Goal: Task Accomplishment & Management: Manage account settings

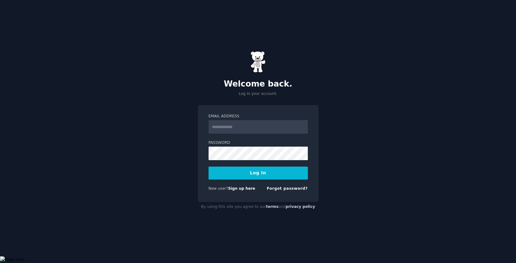
drag, startPoint x: 0, startPoint y: 0, endPoint x: 249, endPoint y: 121, distance: 276.7
click at [249, 121] on input "Email Address" at bounding box center [257, 127] width 99 height 14
click at [282, 143] on label "Password" at bounding box center [257, 143] width 99 height 6
click at [208, 167] on button "Log In" at bounding box center [257, 173] width 99 height 13
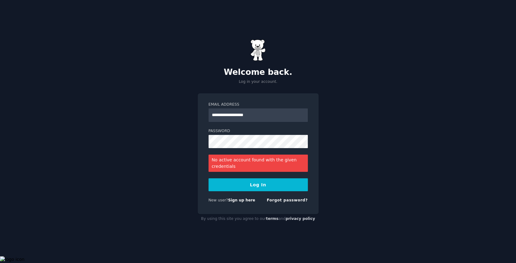
click at [345, 74] on div "**********" at bounding box center [258, 131] width 516 height 263
click at [383, 139] on div "**********" at bounding box center [258, 131] width 516 height 263
drag, startPoint x: 288, startPoint y: 119, endPoint x: 161, endPoint y: 112, distance: 126.7
click at [161, 112] on div "**********" at bounding box center [258, 131] width 516 height 263
type input "**********"
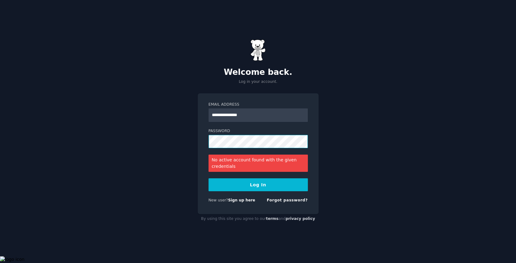
click at [191, 138] on div "**********" at bounding box center [258, 131] width 516 height 263
click at [269, 188] on button "Log In" at bounding box center [257, 185] width 99 height 13
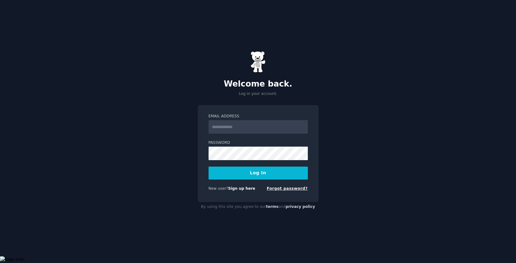
click at [289, 189] on link "Forgot password?" at bounding box center [287, 189] width 41 height 4
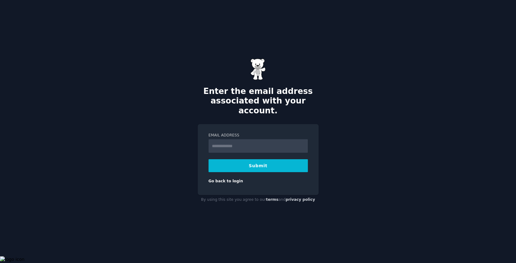
type input "**********"
click at [262, 163] on button "Submit" at bounding box center [257, 165] width 99 height 13
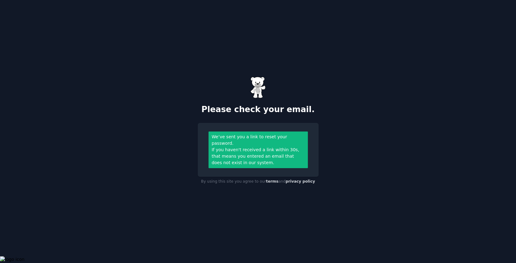
click at [384, 97] on div "Please check your email. We’ve sent you a link to reset your password. If you h…" at bounding box center [258, 131] width 516 height 263
click at [283, 147] on div "If you haven't received a link within 30s, that means you entered an email that…" at bounding box center [258, 156] width 93 height 19
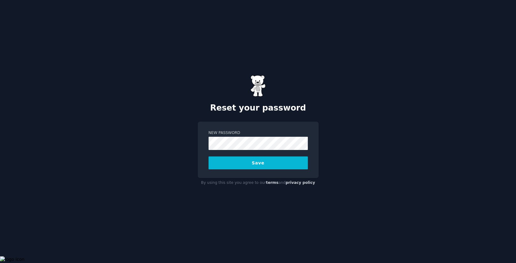
click at [270, 166] on button "Save" at bounding box center [257, 163] width 99 height 13
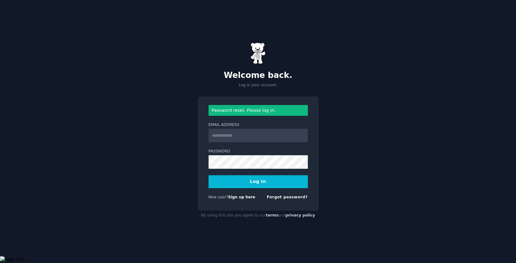
click at [277, 136] on input "Email Address" at bounding box center [257, 136] width 99 height 14
type input "**********"
click at [254, 183] on button "Log In" at bounding box center [257, 181] width 99 height 13
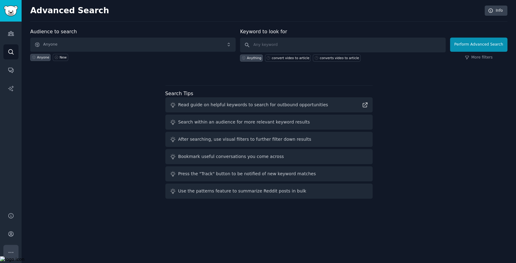
click at [12, 250] on icon "Sidebar" at bounding box center [11, 253] width 6 height 6
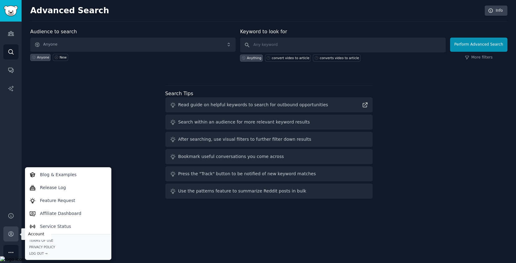
click at [9, 237] on icon "Sidebar" at bounding box center [11, 234] width 6 height 6
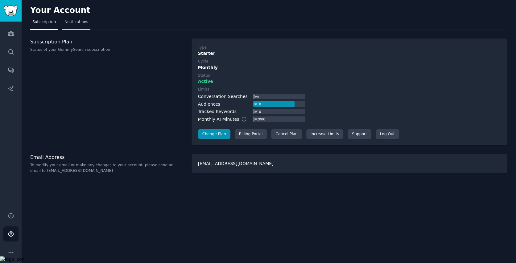
click at [78, 22] on span "Notifications" at bounding box center [76, 22] width 24 height 6
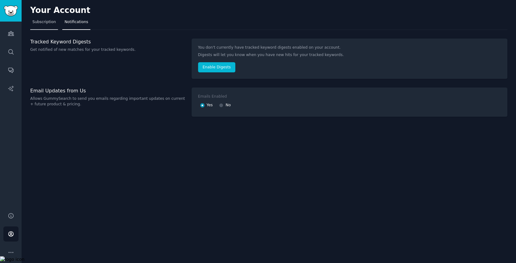
click at [43, 24] on span "Subscription" at bounding box center [43, 22] width 23 height 6
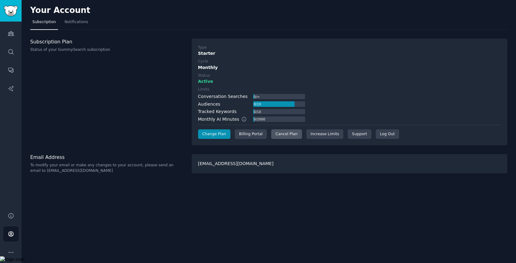
click at [286, 134] on div "Cancel Plan" at bounding box center [286, 135] width 31 height 10
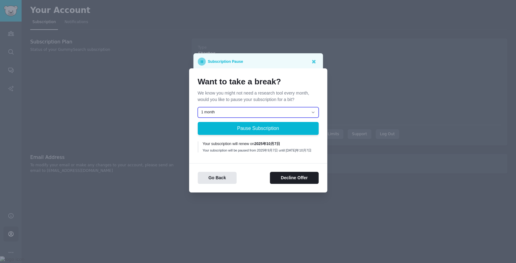
click at [301, 112] on select "1 month 2 months 3 months Choose a custom date to resume" at bounding box center [258, 112] width 121 height 10
click at [297, 112] on select "1 month 2 months 3 months Choose a custom date to resume" at bounding box center [258, 112] width 121 height 10
click at [317, 94] on p "We know you might not need a research tool every month, would you like to pause…" at bounding box center [258, 96] width 121 height 13
click at [310, 177] on button "Decline Offer" at bounding box center [294, 178] width 48 height 12
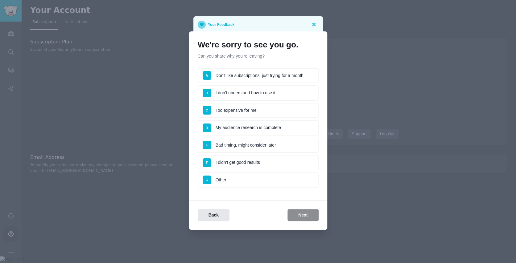
click at [254, 112] on li "C Too expensive for me" at bounding box center [258, 110] width 121 height 15
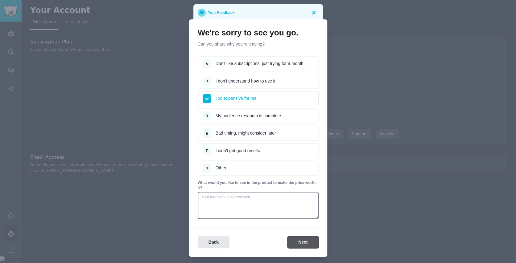
click at [305, 242] on button "Next" at bounding box center [302, 243] width 31 height 12
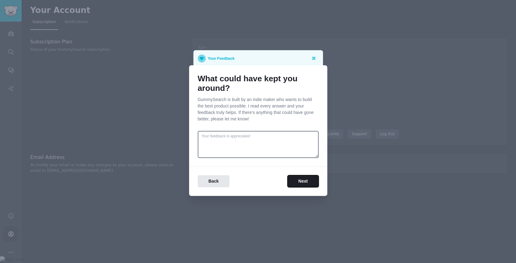
click at [307, 182] on button "Next" at bounding box center [302, 181] width 31 height 12
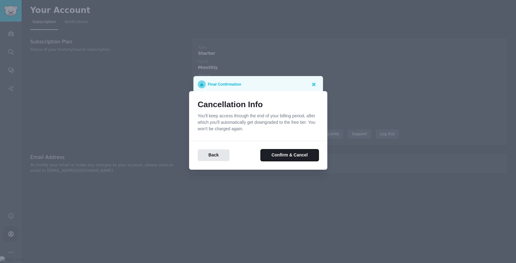
click at [303, 155] on button "Confirm & Cancel" at bounding box center [290, 156] width 58 height 12
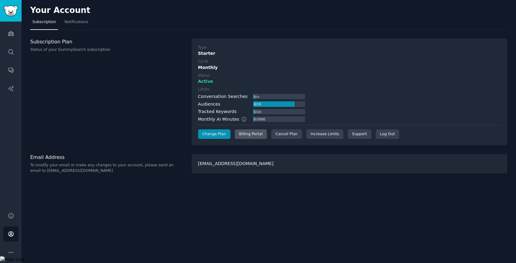
click at [254, 133] on div "Billing Portal" at bounding box center [251, 135] width 32 height 10
click at [257, 135] on div "Billing Portal" at bounding box center [251, 135] width 32 height 10
click at [244, 133] on div "Billing Portal" at bounding box center [251, 135] width 32 height 10
click at [283, 134] on div "Cancel Plan" at bounding box center [286, 135] width 31 height 10
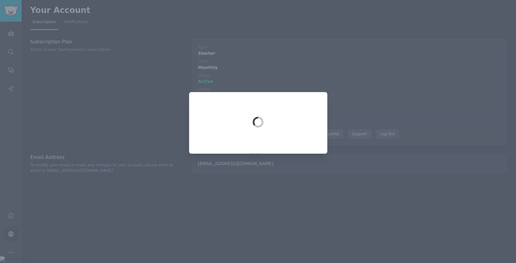
click at [298, 197] on div at bounding box center [258, 131] width 516 height 263
click at [303, 187] on div at bounding box center [258, 131] width 516 height 263
click at [306, 185] on div at bounding box center [258, 131] width 516 height 263
click at [374, 122] on div at bounding box center [258, 131] width 516 height 263
drag, startPoint x: 374, startPoint y: 122, endPoint x: 361, endPoint y: 130, distance: 15.1
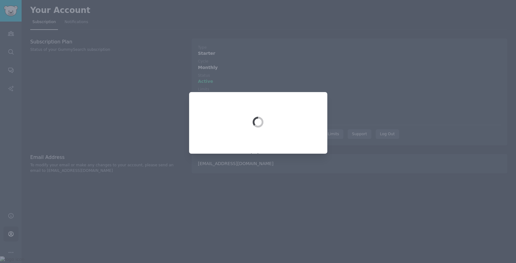
click at [374, 122] on div at bounding box center [258, 131] width 516 height 263
click at [326, 174] on div at bounding box center [258, 131] width 516 height 263
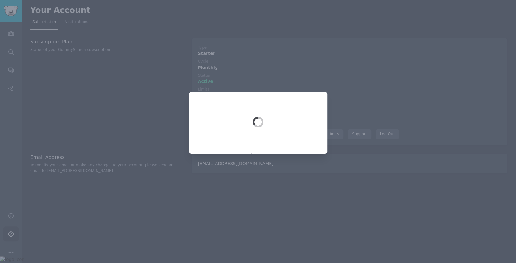
click at [326, 174] on div at bounding box center [258, 131] width 516 height 263
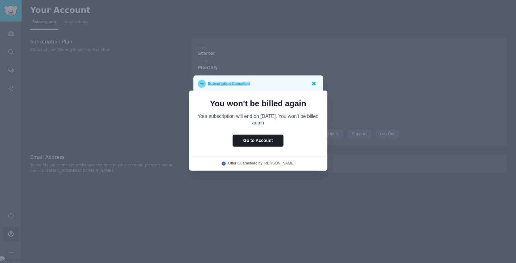
click at [313, 82] on icon at bounding box center [313, 83] width 6 height 6
